Goal: Task Accomplishment & Management: Use online tool/utility

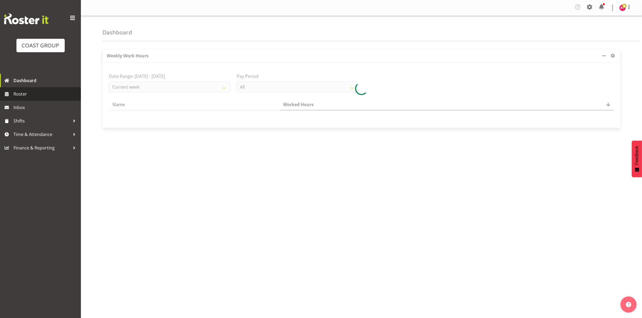
click at [25, 94] on span "Roster" at bounding box center [45, 94] width 65 height 8
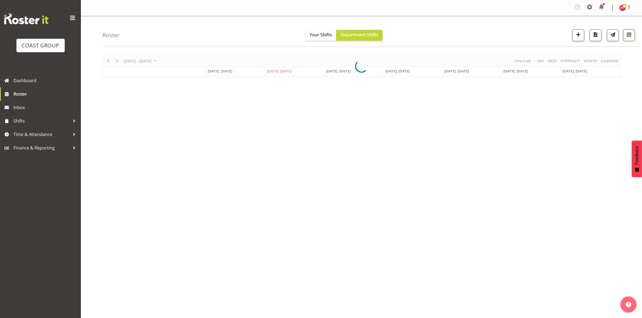
click at [626, 36] on span "button" at bounding box center [629, 34] width 7 height 7
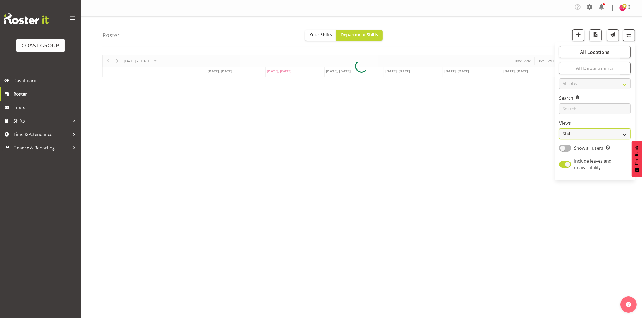
click at [588, 134] on select "Staff Role Shift - Horizontal Shift - Vertical Staff - Location" at bounding box center [594, 134] width 71 height 11
select select "shift"
click at [560, 129] on select "Staff Role Shift - Horizontal Shift - Vertical Staff - Location" at bounding box center [594, 134] width 71 height 11
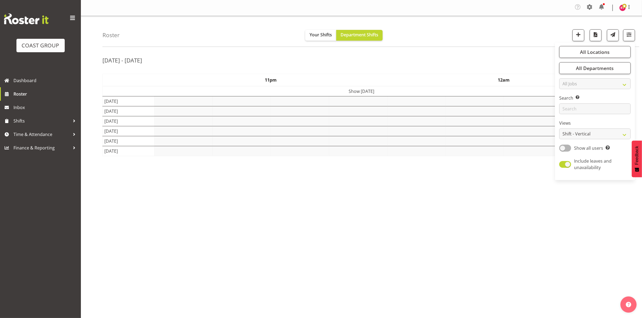
click at [530, 30] on div "Roster Your Shifts Department Shifts All Locations Clear CARLTON EVENTS Carlton…" at bounding box center [370, 31] width 537 height 31
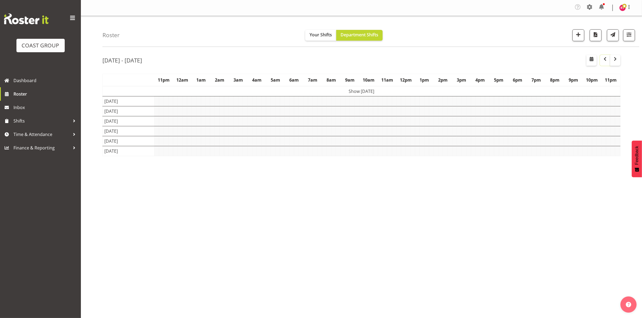
click at [605, 61] on span "button" at bounding box center [605, 59] width 6 height 6
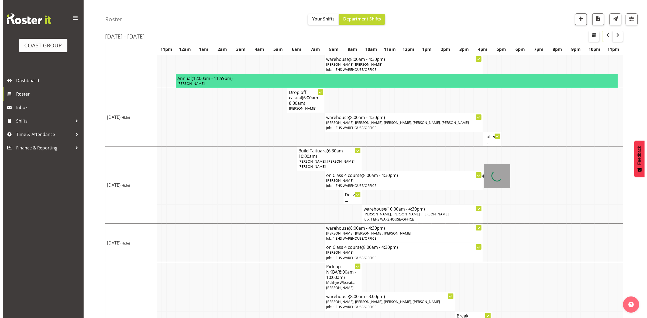
scroll to position [164, 0]
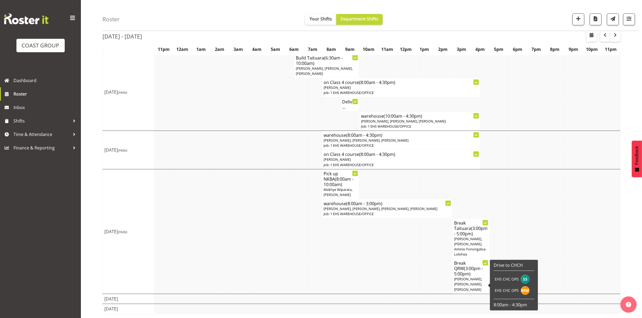
click at [465, 270] on span "(3:00pm - 5:00pm)" at bounding box center [468, 271] width 29 height 11
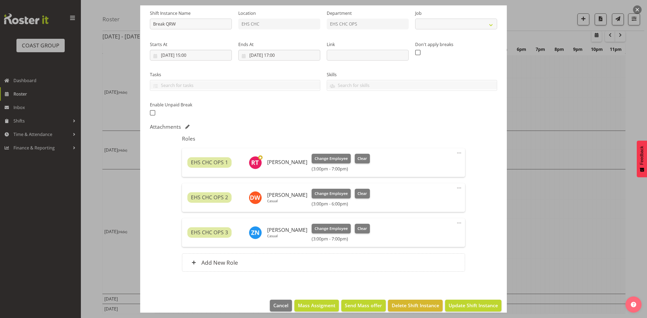
scroll to position [60, 0]
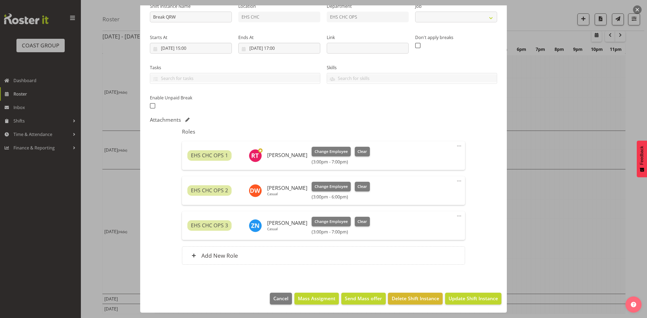
select select "9062"
click at [274, 300] on span "Cancel" at bounding box center [280, 298] width 15 height 7
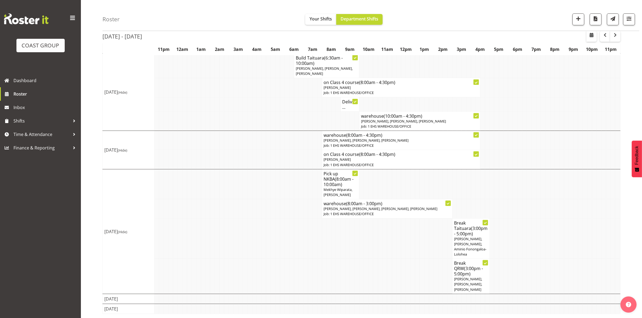
click at [462, 238] on span "Martin Gorzeman, Mekhye Wiparata, Aminio Fonongaloa-Lolohea" at bounding box center [470, 247] width 32 height 20
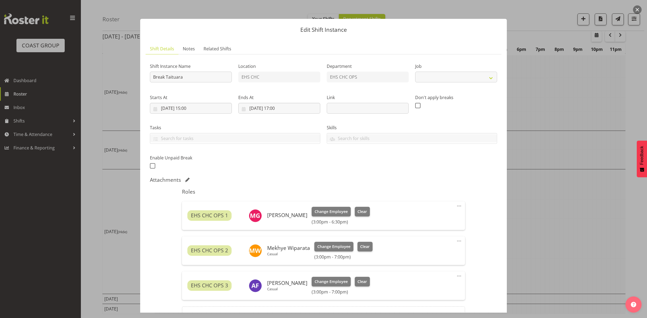
select select "9898"
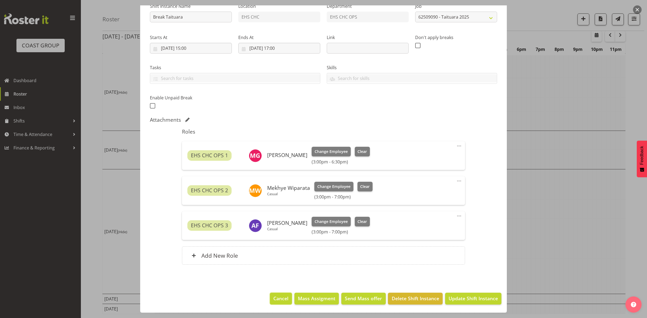
click at [279, 297] on span "Cancel" at bounding box center [280, 298] width 15 height 7
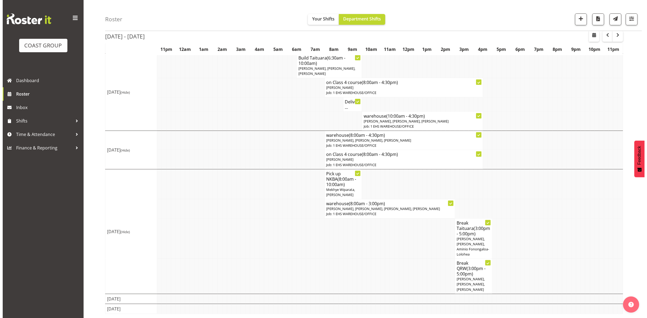
scroll to position [0, 0]
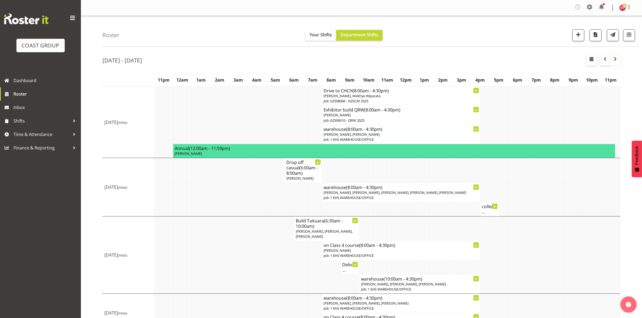
click at [617, 57] on span "button" at bounding box center [615, 59] width 6 height 6
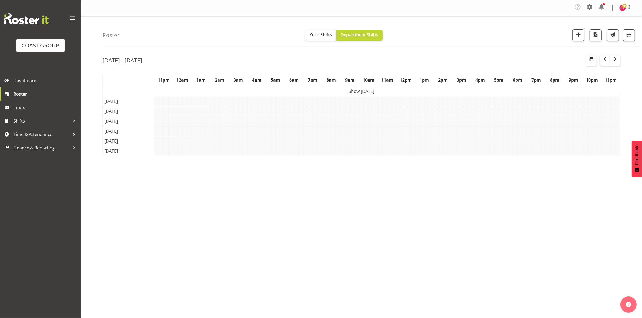
click at [349, 91] on td "Show Mon 8th Sep 2025" at bounding box center [362, 91] width 518 height 10
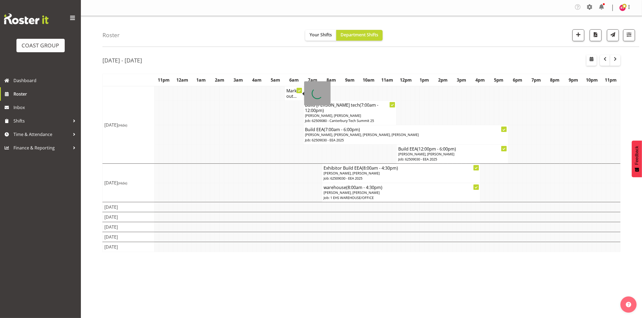
click at [289, 94] on h4 "Mark out..." at bounding box center [293, 93] width 15 height 11
select select
select select "8"
select select "2025"
select select "6"
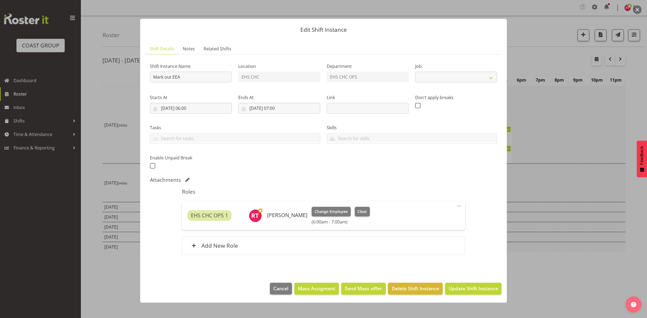
select select "9202"
click at [189, 108] on input "08/09/2025, 06:00" at bounding box center [191, 108] width 82 height 11
click at [192, 225] on select "00 01 02 03 04 05 06 07 08 09 10 11 12 13 14 15 16 17 18 19 20 21 22 23" at bounding box center [191, 223] width 12 height 11
select select "5"
click at [185, 218] on select "00 01 02 03 04 05 06 07 08 09 10 11 12 13 14 15 16 17 18 19 20 21 22 23" at bounding box center [191, 223] width 12 height 11
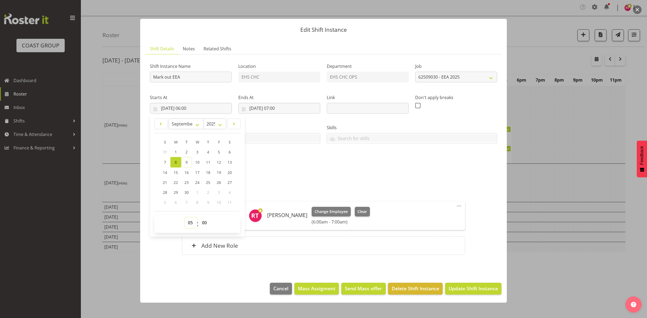
type input "08/09/2025, 05:00"
click at [204, 223] on select "00 01 02 03 04 05 06 07 08 09 10 11 12 13 14 15 16 17 18 19 20 21 22 23 24 25 2…" at bounding box center [205, 223] width 12 height 11
select select "30"
click at [199, 218] on select "00 01 02 03 04 05 06 07 08 09 10 11 12 13 14 15 16 17 18 19 20 21 22 23 24 25 2…" at bounding box center [205, 223] width 12 height 11
type input "08/09/2025, 05:30"
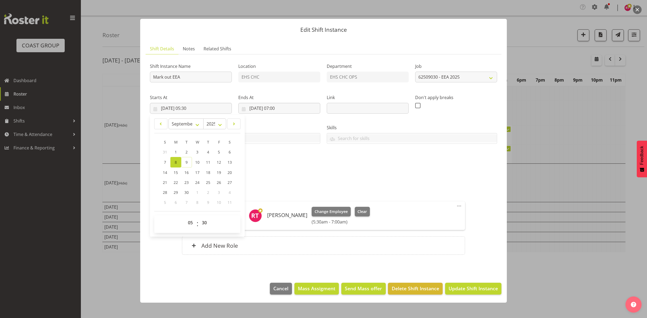
click at [286, 163] on div "Shift Instance Name Mark out EEA Location EHS CHC Department EHS CHC OPS Job Cr…" at bounding box center [324, 115] width 354 height 118
click at [465, 288] on span "Update Shift Instance" at bounding box center [473, 288] width 49 height 7
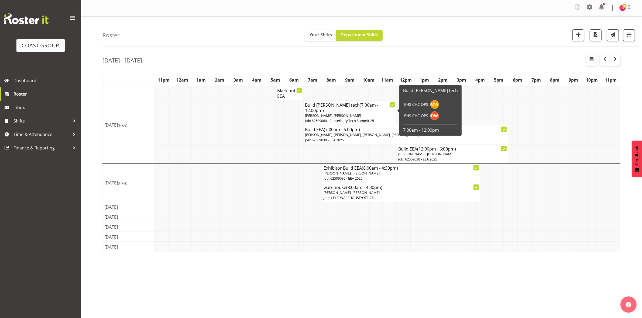
click at [324, 113] on span "Mekhye Wiparata, David Wiseman" at bounding box center [333, 115] width 56 height 5
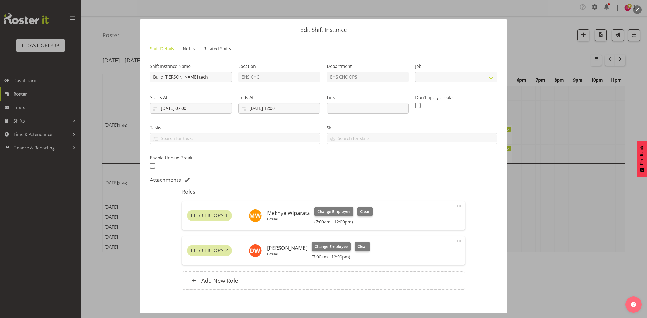
select select "9840"
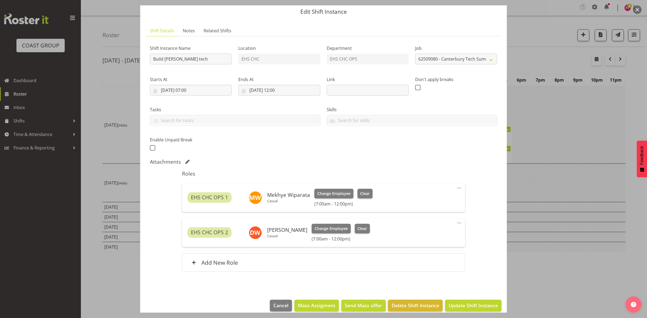
scroll to position [25, 0]
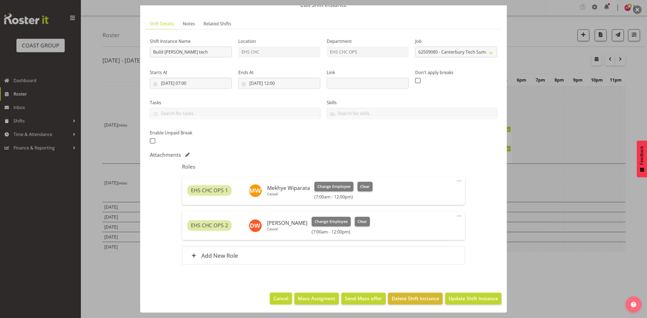
click at [276, 297] on span "Cancel" at bounding box center [280, 298] width 15 height 7
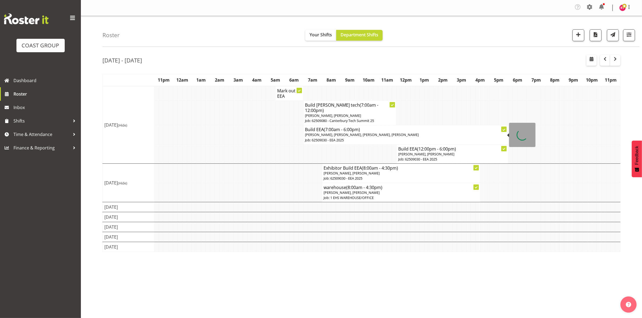
click at [325, 127] on span "(7:00am - 6:00pm)" at bounding box center [342, 130] width 36 height 6
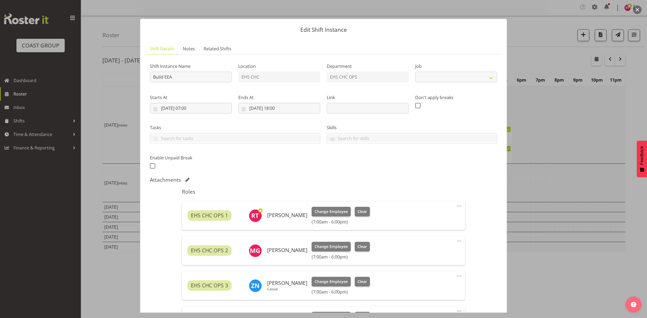
select select "9202"
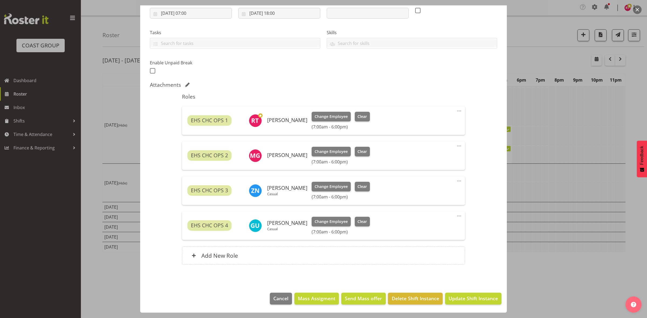
click at [456, 181] on span at bounding box center [459, 181] width 6 height 6
click at [436, 192] on link "Edit" at bounding box center [437, 194] width 52 height 10
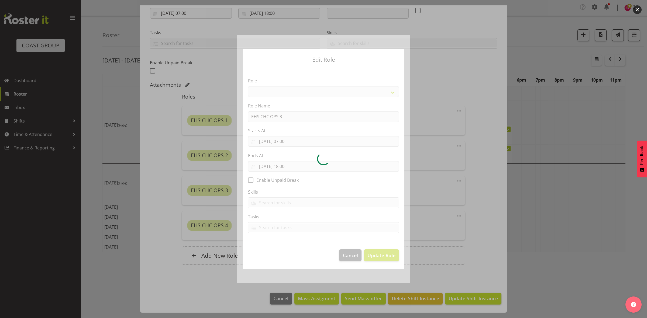
select select "192"
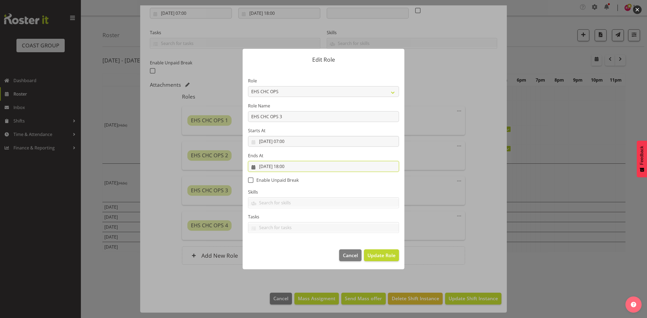
click at [293, 166] on input "08/09/2025, 18:00" at bounding box center [323, 166] width 151 height 11
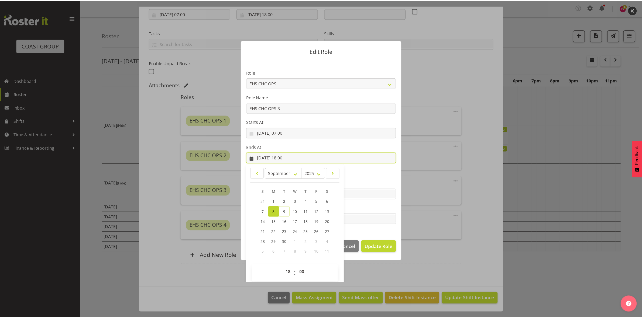
scroll to position [12, 0]
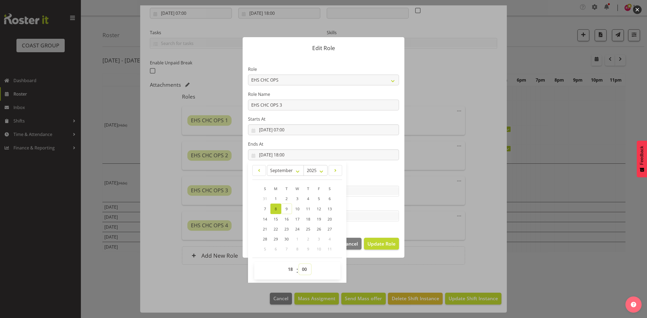
click at [303, 272] on select "00 01 02 03 04 05 06 07 08 09 10 11 12 13 14 15 16 17 18 19 20 21 22 23 24 25 2…" at bounding box center [305, 269] width 12 height 11
select select "30"
click at [299, 264] on select "00 01 02 03 04 05 06 07 08 09 10 11 12 13 14 15 16 17 18 19 20 21 22 23 24 25 2…" at bounding box center [305, 269] width 12 height 11
type input "08/09/2025, 18:30"
click at [370, 243] on span "Update Role" at bounding box center [382, 244] width 28 height 7
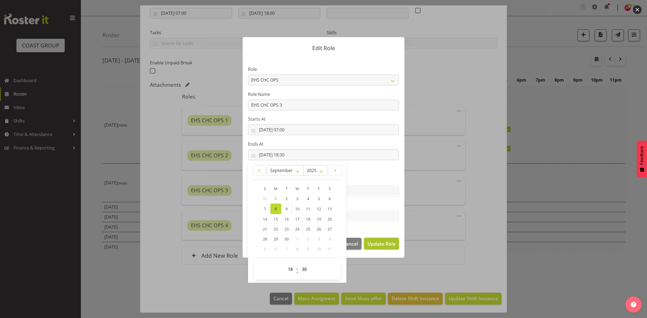
select select
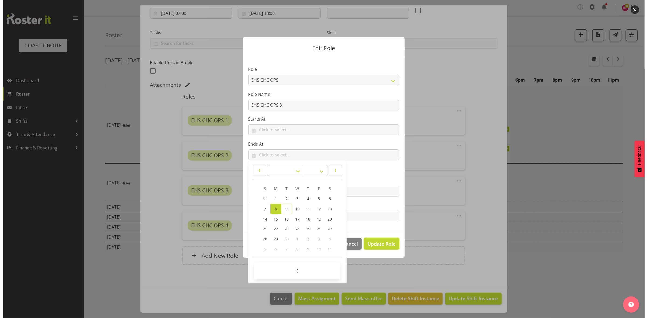
scroll to position [11, 0]
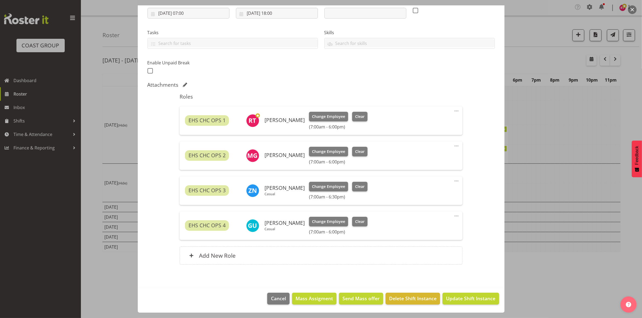
click at [453, 215] on span at bounding box center [456, 216] width 6 height 6
click at [431, 226] on link "Edit" at bounding box center [434, 229] width 52 height 10
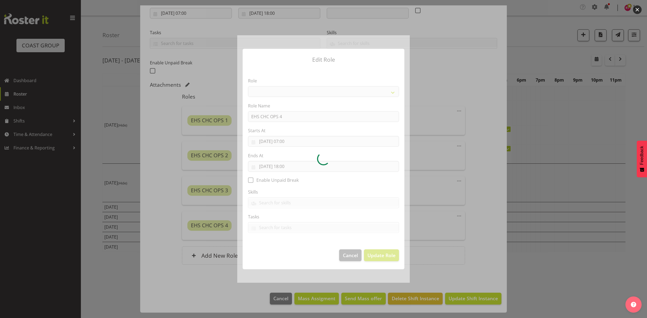
select select "192"
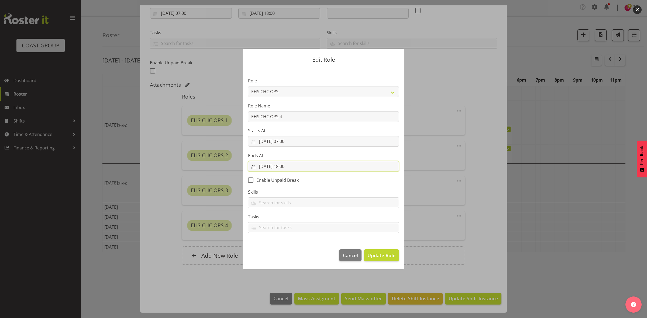
click at [292, 167] on input "08/09/2025, 18:00" at bounding box center [323, 166] width 151 height 11
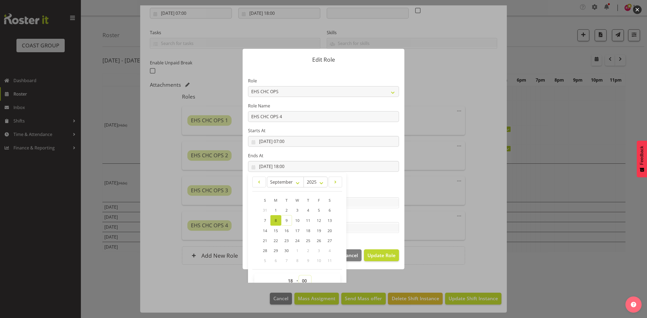
click at [303, 278] on select "00 01 02 03 04 05 06 07 08 09 10 11 12 13 14 15 16 17 18 19 20 21 22 23 24 25 2…" at bounding box center [305, 281] width 12 height 11
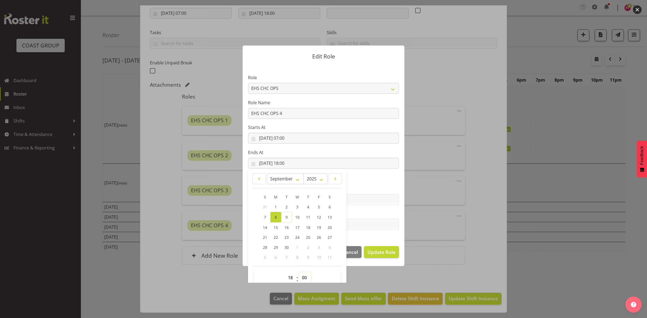
select select "31"
click at [299, 273] on select "00 01 02 03 04 05 06 07 08 09 10 11 12 13 14 15 16 17 18 19 20 21 22 23 24 25 2…" at bounding box center [305, 278] width 12 height 11
type input "08/09/2025, 18:31"
click at [301, 275] on select "00 01 02 03 04 05 06 07 08 09 10 11 12 13 14 15 16 17 18 19 20 21 22 23 24 25 2…" at bounding box center [305, 278] width 12 height 11
select select "30"
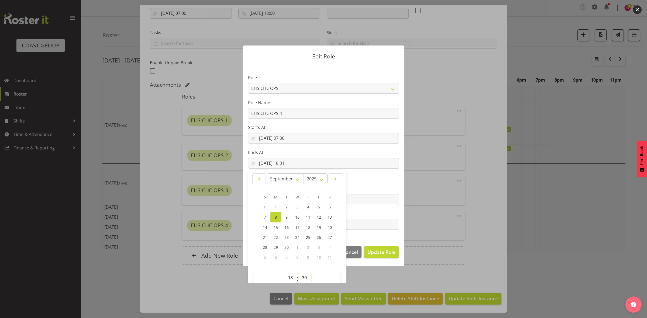
click at [299, 273] on select "00 01 02 03 04 05 06 07 08 09 10 11 12 13 14 15 16 17 18 19 20 21 22 23 24 25 2…" at bounding box center [305, 278] width 12 height 11
type input "08/09/2025, 18:30"
click at [374, 257] on button "Update Role" at bounding box center [381, 252] width 35 height 12
select select
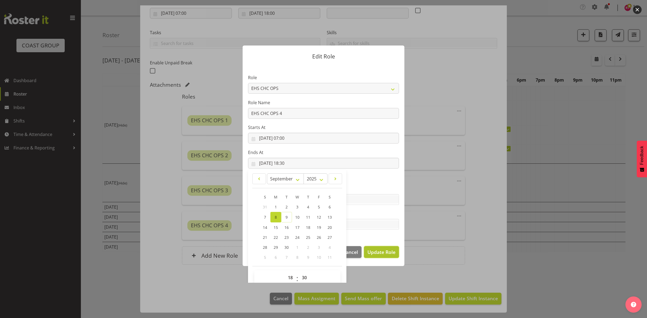
select select
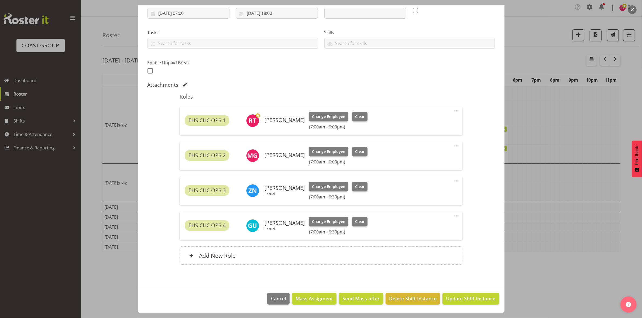
click at [453, 146] on span at bounding box center [456, 146] width 6 height 6
click at [436, 157] on link "Edit" at bounding box center [434, 159] width 52 height 10
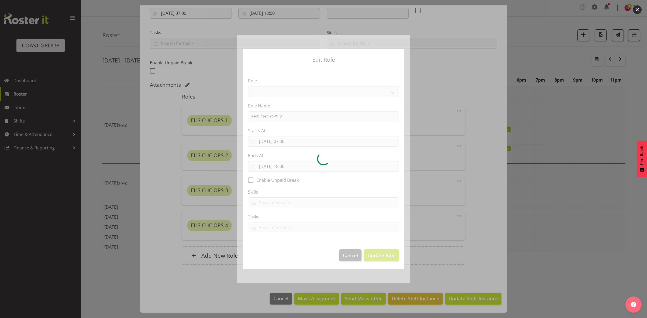
select select "192"
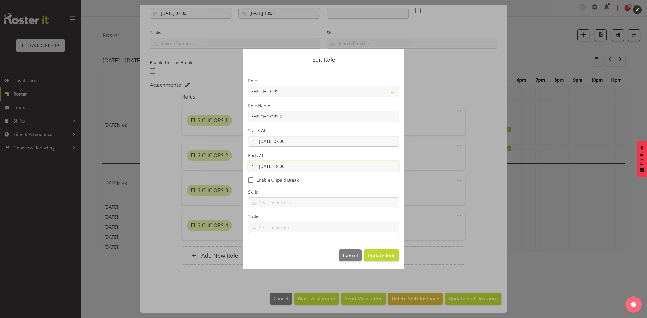
click at [293, 167] on input "08/09/2025, 18:00" at bounding box center [323, 166] width 151 height 11
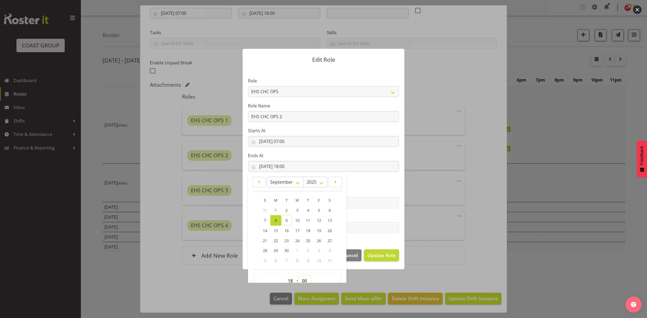
click at [301, 280] on select "00 01 02 03 04 05 06 07 08 09 10 11 12 13 14 15 16 17 18 19 20 21 22 23 24 25 2…" at bounding box center [305, 281] width 12 height 11
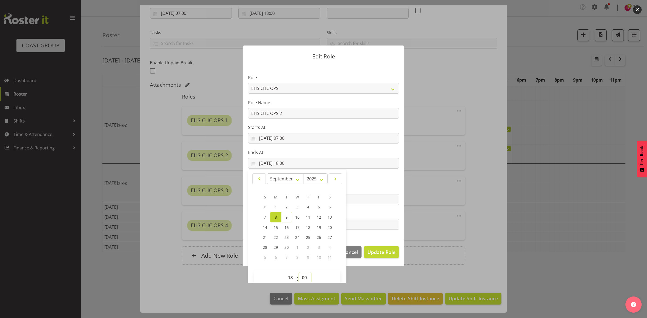
select select "30"
click at [299, 273] on select "00 01 02 03 04 05 06 07 08 09 10 11 12 13 14 15 16 17 18 19 20 21 22 23 24 25 2…" at bounding box center [305, 278] width 12 height 11
type input "08/09/2025, 18:30"
click at [290, 277] on select "00 01 02 03 04 05 06 07 08 09 10 11 12 13 14 15 16 17 18 19 20 21 22 23" at bounding box center [291, 278] width 12 height 11
select select "19"
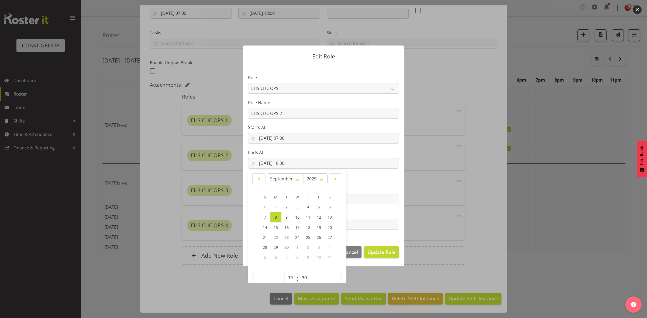
click at [285, 273] on select "00 01 02 03 04 05 06 07 08 09 10 11 12 13 14 15 16 17 18 19 20 21 22 23" at bounding box center [291, 278] width 12 height 11
type input "08/09/2025, 19:30"
click at [300, 276] on select "00 01 02 03 04 05 06 07 08 09 10 11 12 13 14 15 16 17 18 19 20 21 22 23 24 25 2…" at bounding box center [305, 278] width 12 height 11
select select "0"
click at [299, 273] on select "00 01 02 03 04 05 06 07 08 09 10 11 12 13 14 15 16 17 18 19 20 21 22 23 24 25 2…" at bounding box center [305, 278] width 12 height 11
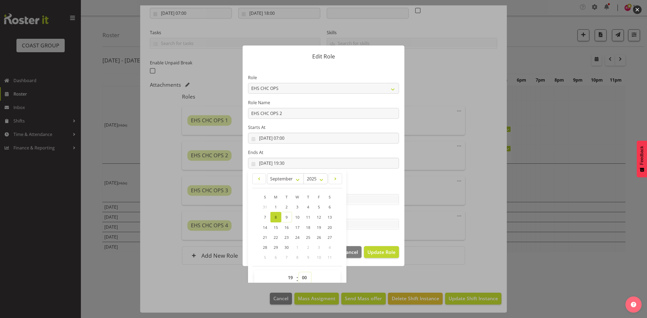
type input "08/09/2025, 19:00"
click at [375, 251] on span "Update Role" at bounding box center [382, 252] width 28 height 7
select select
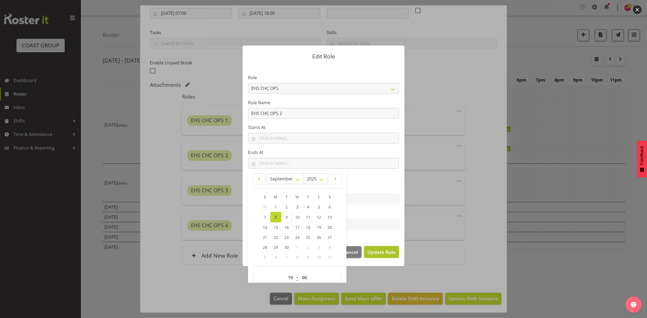
select select
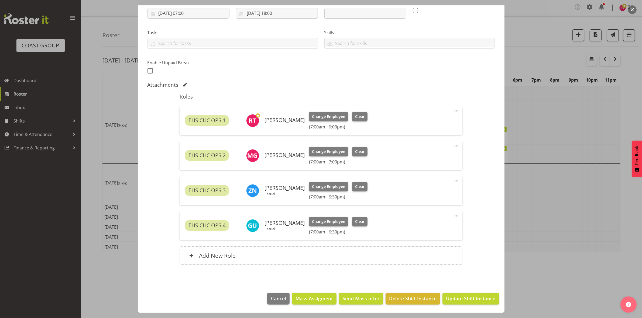
click at [453, 111] on span at bounding box center [456, 111] width 6 height 6
click at [421, 124] on link "Edit" at bounding box center [434, 124] width 52 height 10
select select "8"
select select "2025"
select select "18"
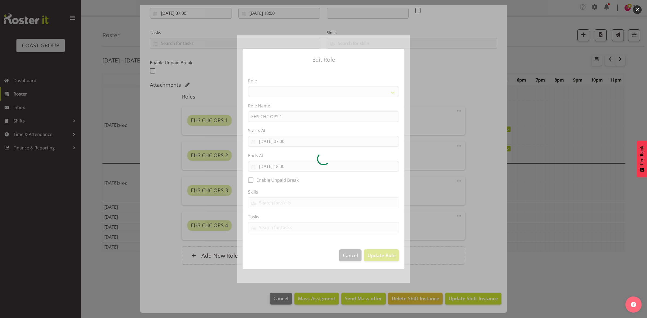
select select "192"
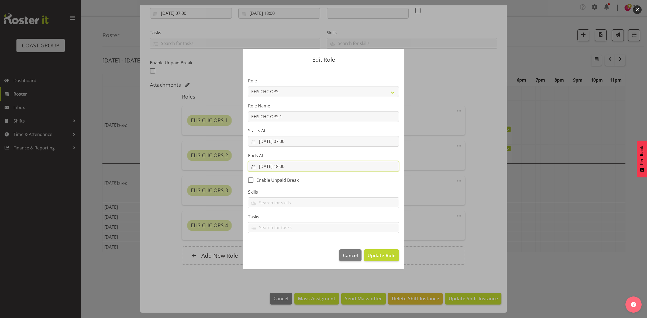
click at [287, 166] on input "08/09/2025, 18:00" at bounding box center [323, 166] width 151 height 11
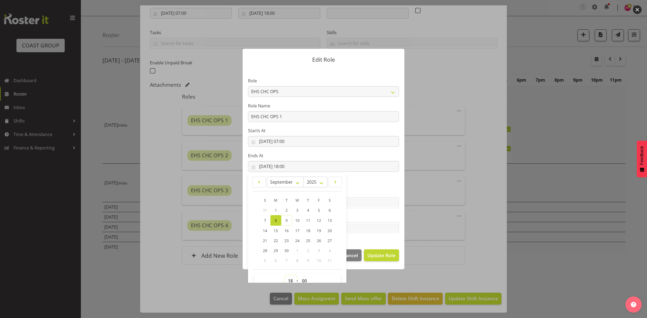
click at [292, 280] on select "00 01 02 03 04 05 06 07 08 09 10 11 12 13 14 15 16 17 18 19 20 21 22 23" at bounding box center [291, 281] width 12 height 11
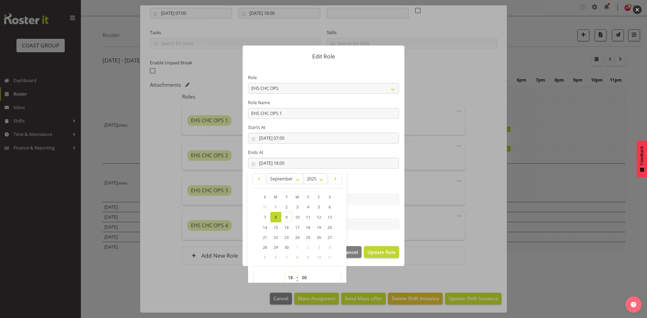
select select "19"
click at [285, 273] on select "00 01 02 03 04 05 06 07 08 09 10 11 12 13 14 15 16 17 18 19 20 21 22 23" at bounding box center [291, 278] width 12 height 11
type input "08/09/2025, 19:00"
click at [375, 250] on span "Update Role" at bounding box center [382, 252] width 28 height 7
select select
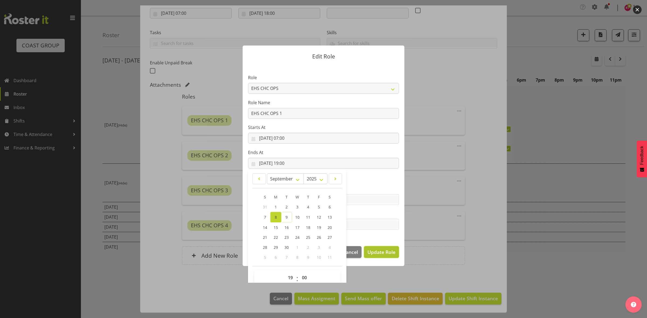
select select
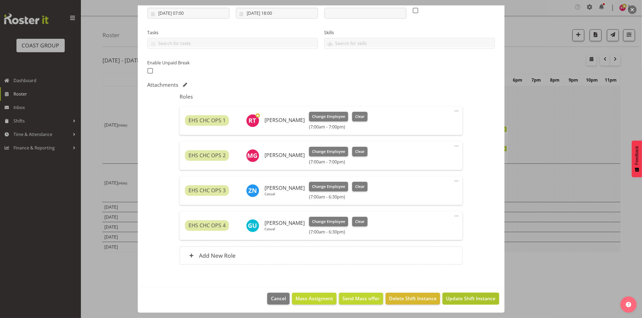
click at [461, 301] on span "Update Shift Instance" at bounding box center [470, 298] width 49 height 7
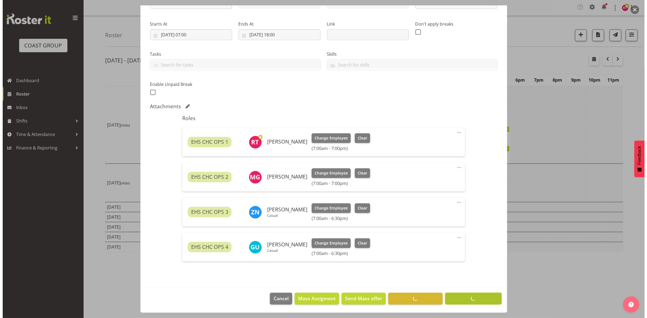
scroll to position [74, 0]
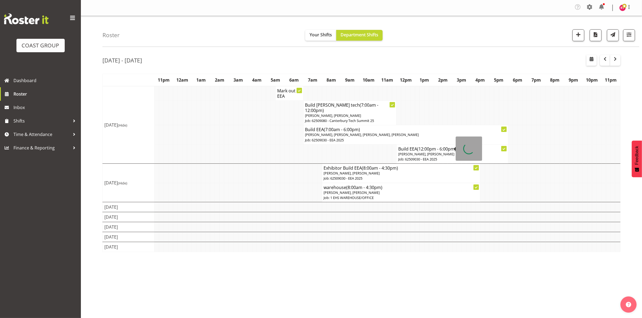
click at [425, 152] on span "Mekhye Wiparata, David Wiseman" at bounding box center [426, 154] width 56 height 5
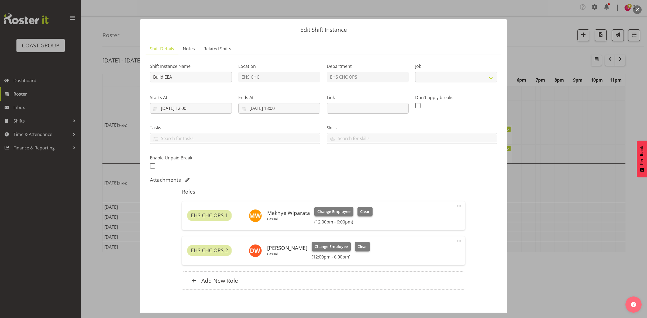
select select "9202"
click at [277, 109] on input "08/09/2025, 18:00" at bounding box center [279, 108] width 82 height 11
click at [276, 222] on select "00 01 02 03 04 05 06 07 08 09 10 11 12 13 14 15 16 17 18 19 20 21 22 23" at bounding box center [279, 223] width 12 height 11
select select "19"
click at [273, 218] on select "00 01 02 03 04 05 06 07 08 09 10 11 12 13 14 15 16 17 18 19 20 21 22 23" at bounding box center [279, 223] width 12 height 11
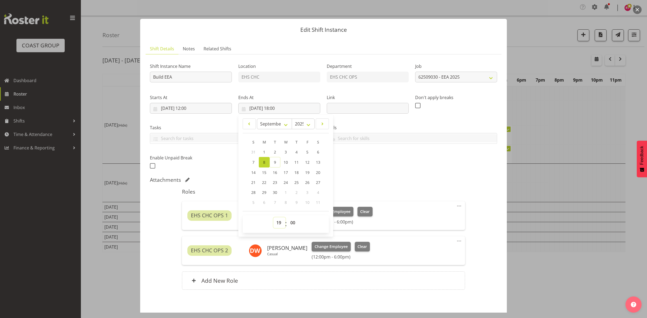
type input "08/09/2025, 19:00"
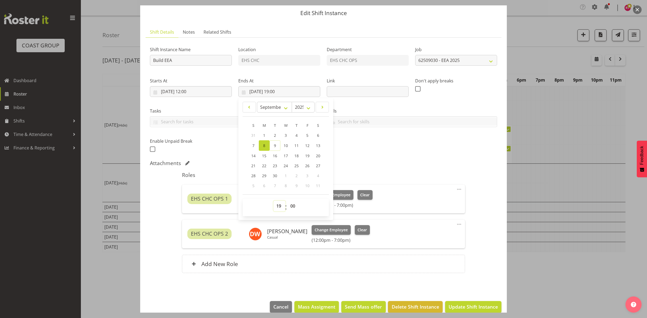
scroll to position [25, 0]
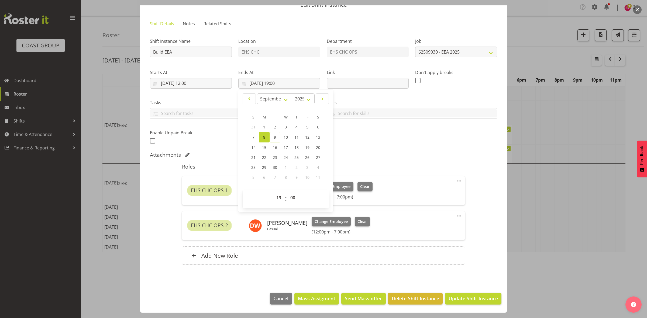
click at [354, 269] on div "Roles EHS CHC OPS 1 Mekhye Wiparata Casual Change Employee Clear (12:00pm - 7:0…" at bounding box center [323, 215] width 289 height 111
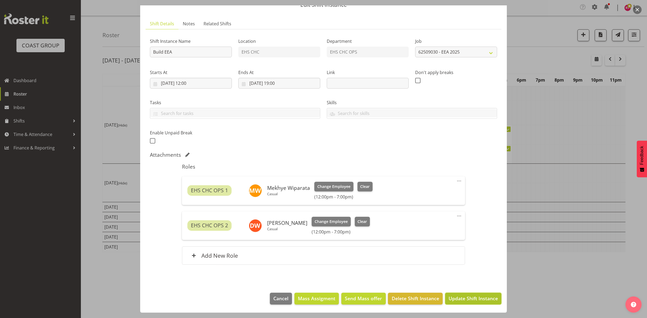
click at [454, 297] on span "Update Shift Instance" at bounding box center [473, 298] width 49 height 7
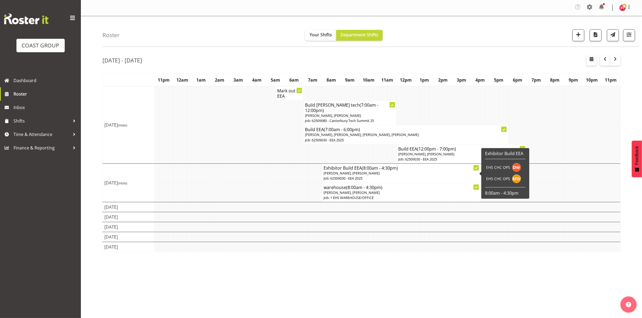
click at [351, 171] on span "David Wiseman, Mekhye Wiparata" at bounding box center [352, 173] width 56 height 5
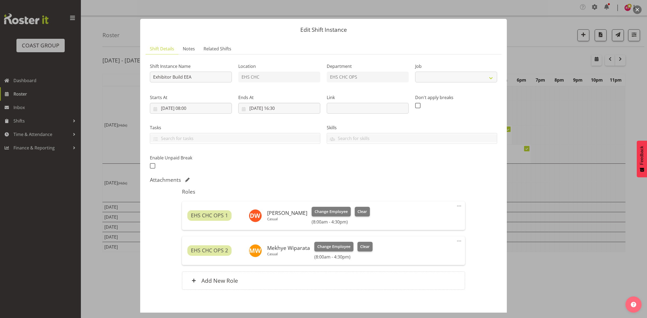
select select "9202"
click at [189, 109] on input "09/09/2025, 08:00" at bounding box center [191, 108] width 82 height 11
click at [191, 223] on select "00 01 02 03 04 05 06 07 08 09 10 11 12 13 14 15 16 17 18 19 20 21 22 23" at bounding box center [191, 223] width 12 height 11
select select "7"
click at [185, 218] on select "00 01 02 03 04 05 06 07 08 09 10 11 12 13 14 15 16 17 18 19 20 21 22 23" at bounding box center [191, 223] width 12 height 11
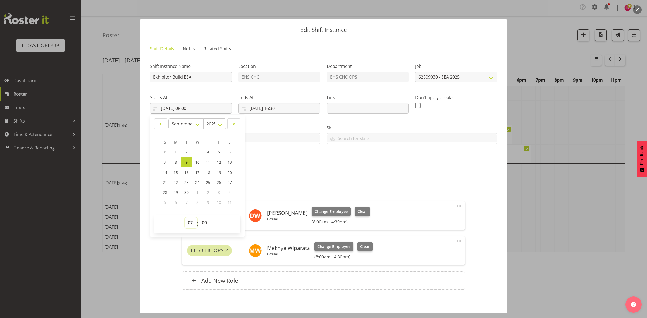
type input "09/09/2025, 07:00"
click at [274, 153] on div "Shift Instance Name Exhibitor Build EEA Location EHS CHC Department EHS CHC OPS…" at bounding box center [324, 115] width 354 height 118
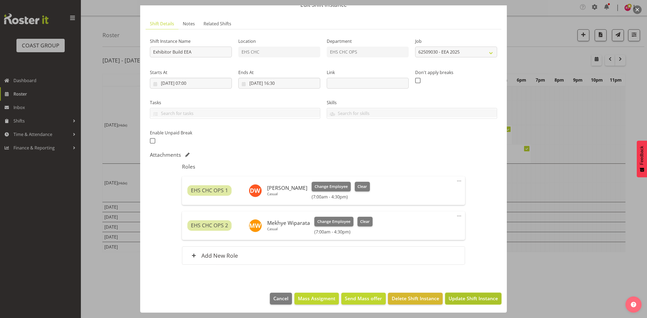
click at [451, 298] on span "Update Shift Instance" at bounding box center [473, 298] width 49 height 7
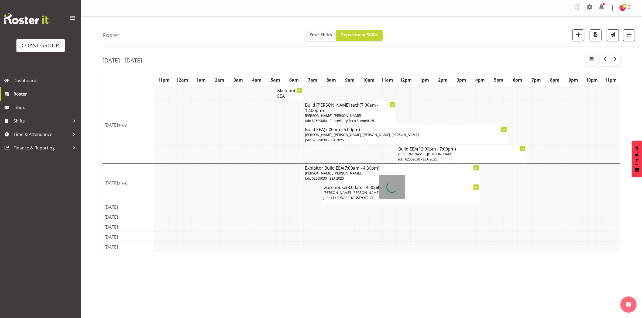
click at [356, 190] on span "Reuben Bowe, Martin Gorzeman" at bounding box center [352, 192] width 56 height 5
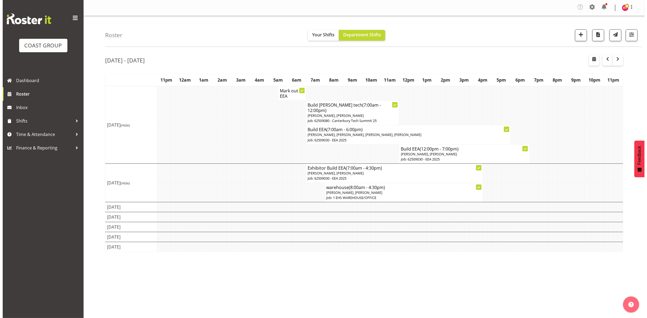
select select
select select "8"
select select "2025"
select select "8"
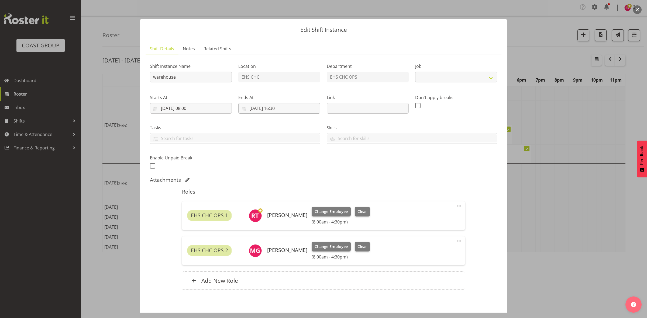
select select "69"
click at [189, 109] on input "09/09/2025, 08:00" at bounding box center [191, 108] width 82 height 11
click at [192, 220] on select "00 01 02 03 04 05 06 07 08 09 10 11 12 13 14 15 16 17 18 19 20 21 22 23" at bounding box center [191, 223] width 12 height 11
select select "7"
click at [185, 218] on select "00 01 02 03 04 05 06 07 08 09 10 11 12 13 14 15 16 17 18 19 20 21 22 23" at bounding box center [191, 223] width 12 height 11
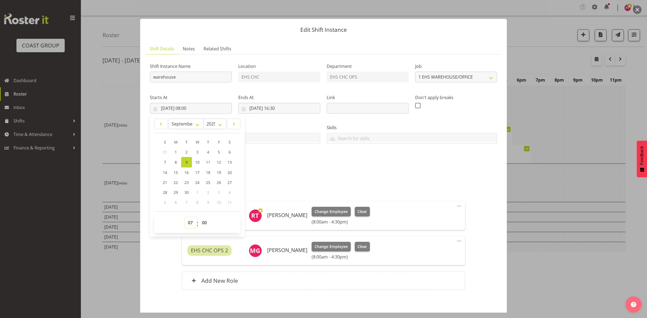
type input "09/09/2025, 07:00"
click at [317, 185] on div "Shift Instance Name warehouse Location EHS CHC Department EHS CHC OPS Job Creat…" at bounding box center [323, 178] width 347 height 238
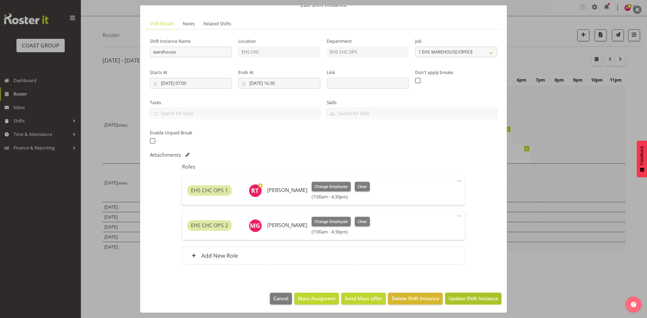
click at [479, 297] on span "Update Shift Instance" at bounding box center [473, 298] width 49 height 7
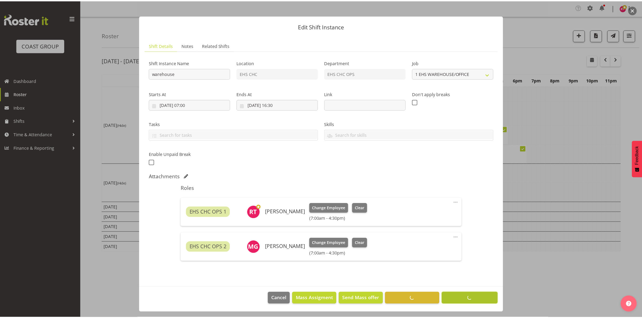
scroll to position [4, 0]
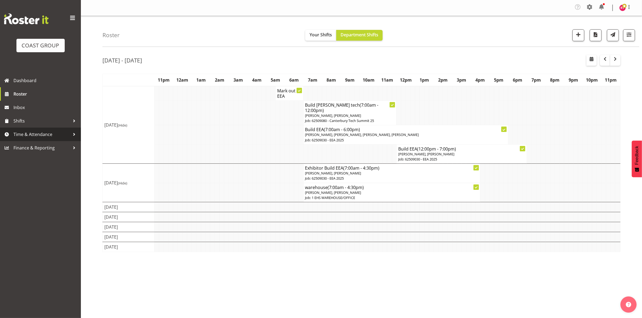
click at [37, 132] on span "Time & Attendance" at bounding box center [41, 135] width 57 height 8
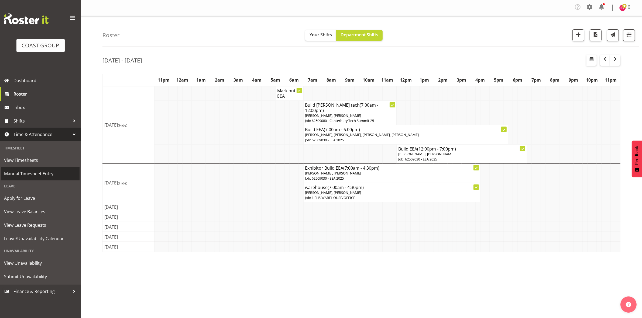
click at [26, 174] on span "Manual Timesheet Entry" at bounding box center [40, 174] width 73 height 8
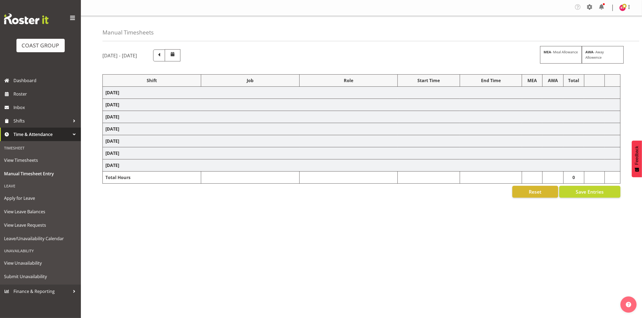
select select "81498"
select select "9898"
select select "81499"
select select "8689"
select select "81500"
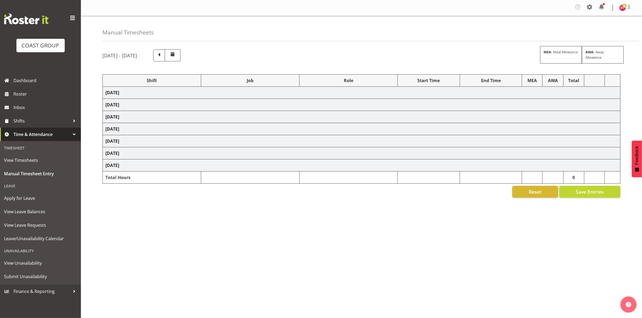
select select "69"
select select "81501"
select select "69"
select select "81503"
select select "8689"
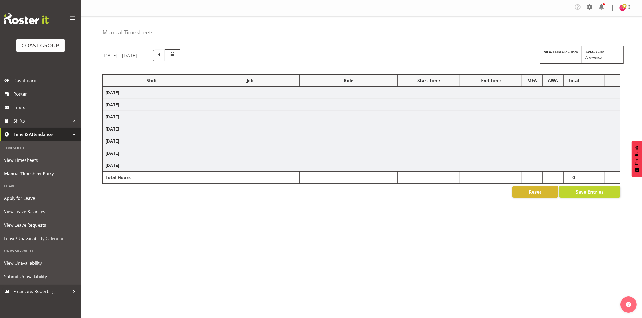
select select "81504"
select select "69"
select select "81506"
select select "9062"
select select "81507"
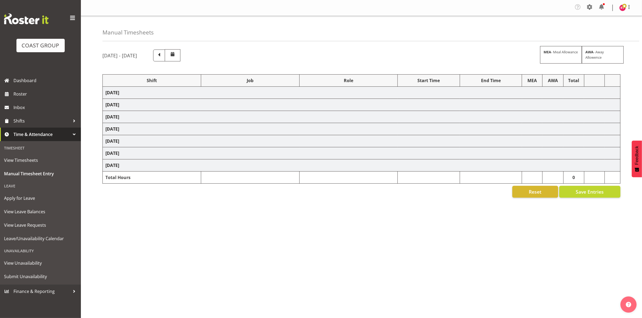
select select "9202"
select select "81509"
select select "9202"
select select "81512"
select select "69"
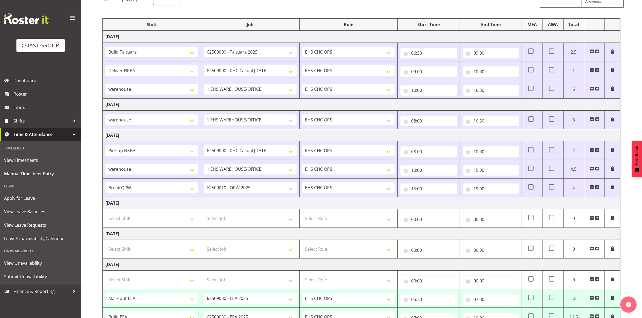
scroll to position [151, 0]
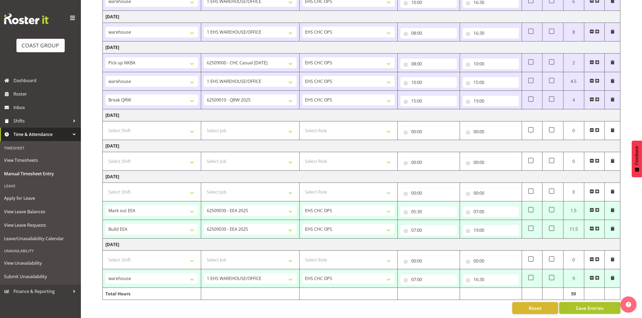
click at [580, 305] on span "Save Entries" at bounding box center [590, 308] width 28 height 7
select select "81507"
select select "9202"
type input "05:30"
type input "07:00"
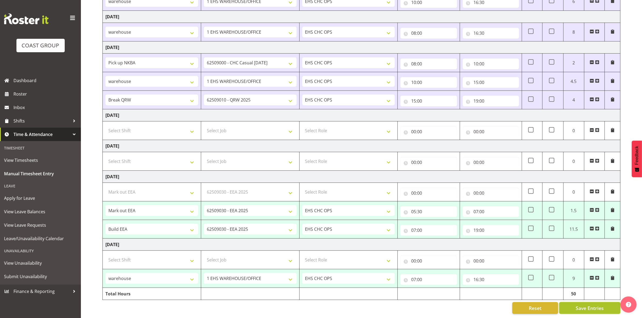
select select "81509"
type input "07:00"
type input "19:00"
select select "81512"
select select "69"
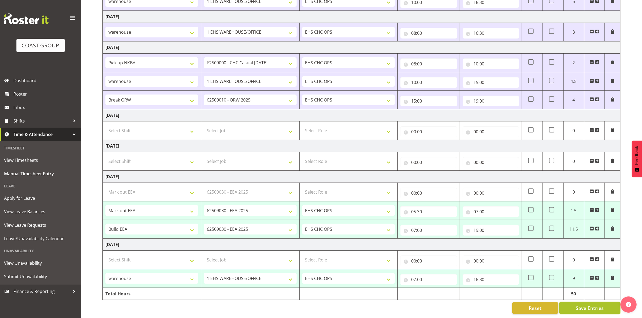
type input "07:00"
type input "16:30"
select select "81512"
select select "69"
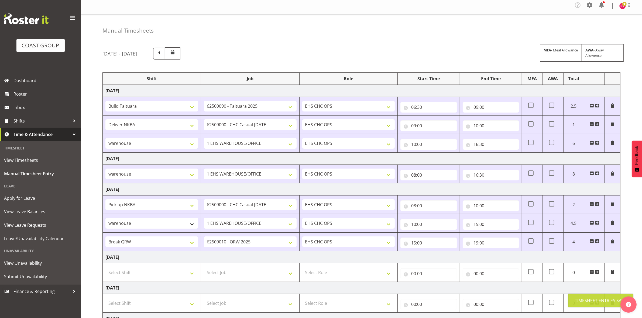
scroll to position [0, 0]
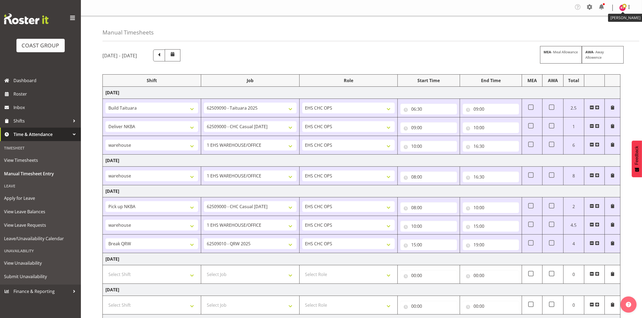
click at [623, 8] on img at bounding box center [622, 8] width 6 height 6
click at [438, 37] on div "Manual Timesheets" at bounding box center [370, 28] width 537 height 25
click at [622, 6] on img at bounding box center [622, 8] width 6 height 6
click at [593, 30] on link "Log Out" at bounding box center [607, 30] width 52 height 10
